Goal: Book appointment/travel/reservation

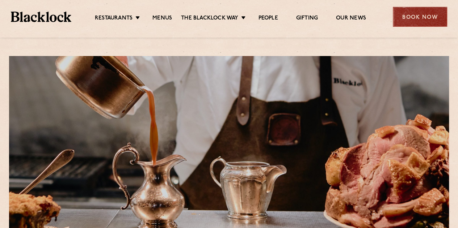
click at [421, 18] on div "Book Now" at bounding box center [420, 17] width 54 height 20
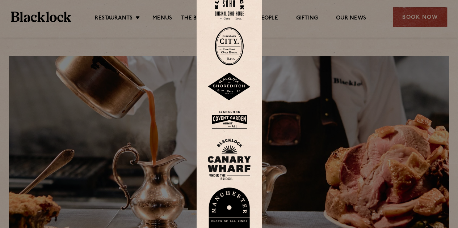
click at [240, 103] on div at bounding box center [228, 114] width 65 height 269
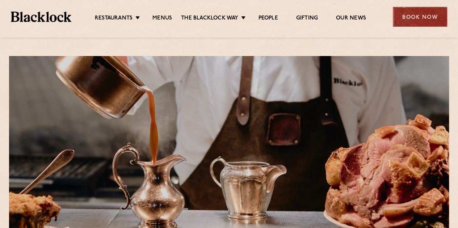
click at [427, 15] on div "Book Now" at bounding box center [420, 17] width 54 height 20
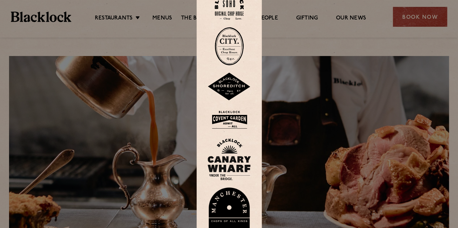
click at [236, 118] on img at bounding box center [228, 120] width 43 height 24
